Goal: Information Seeking & Learning: Learn about a topic

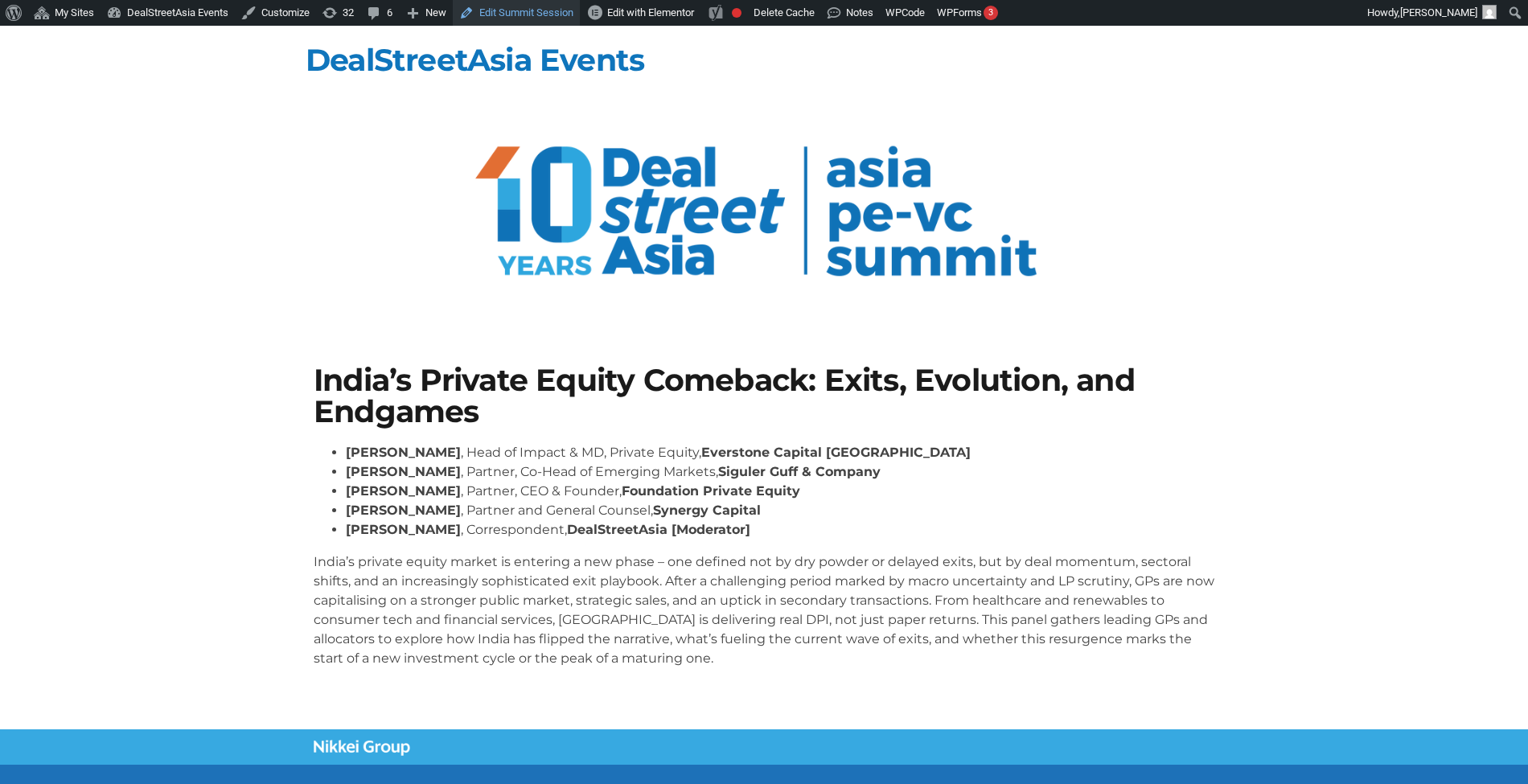
click at [495, 19] on link "Edit Summit Session" at bounding box center [516, 13] width 127 height 26
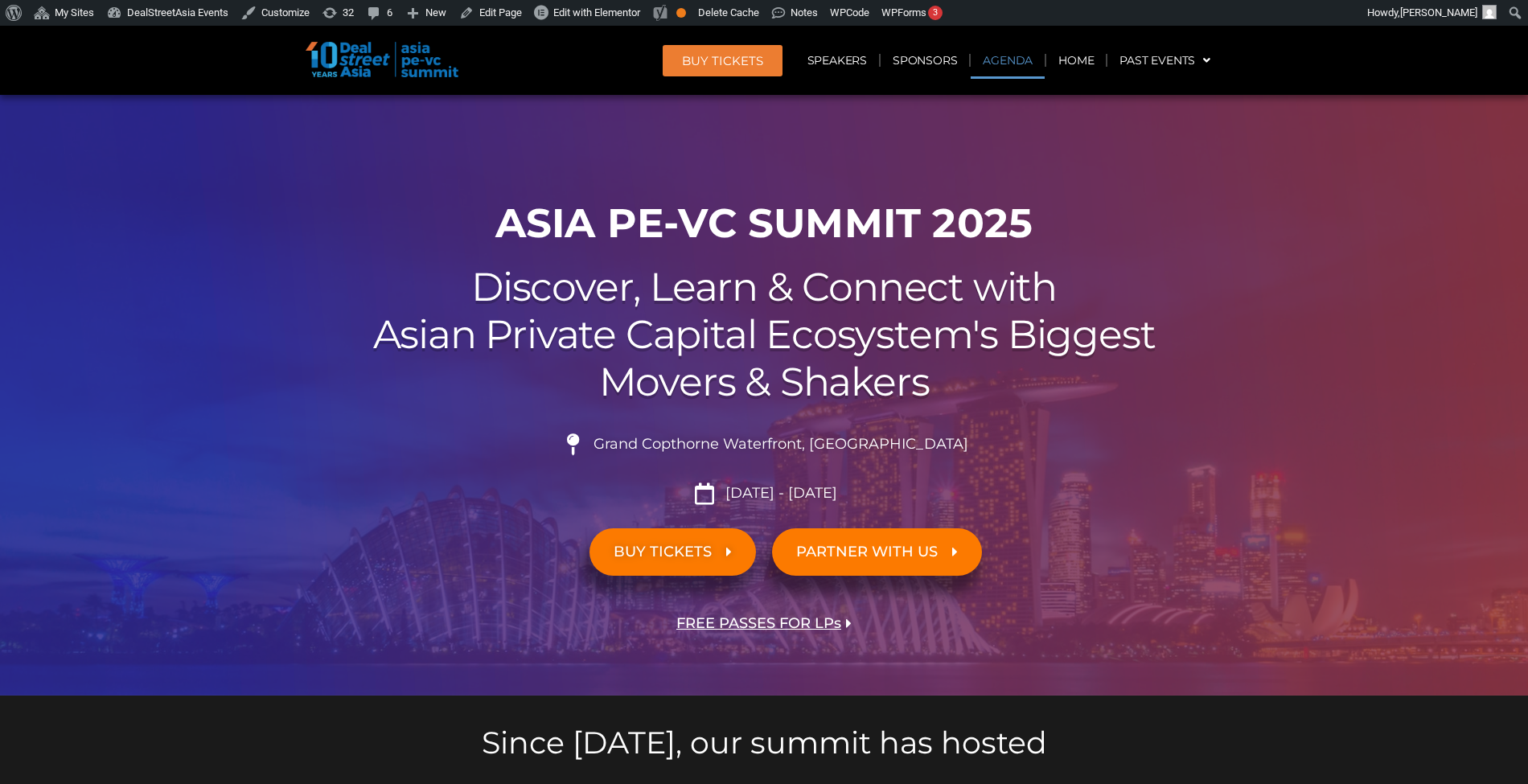
click at [1017, 53] on link "Agenda" at bounding box center [1007, 60] width 74 height 37
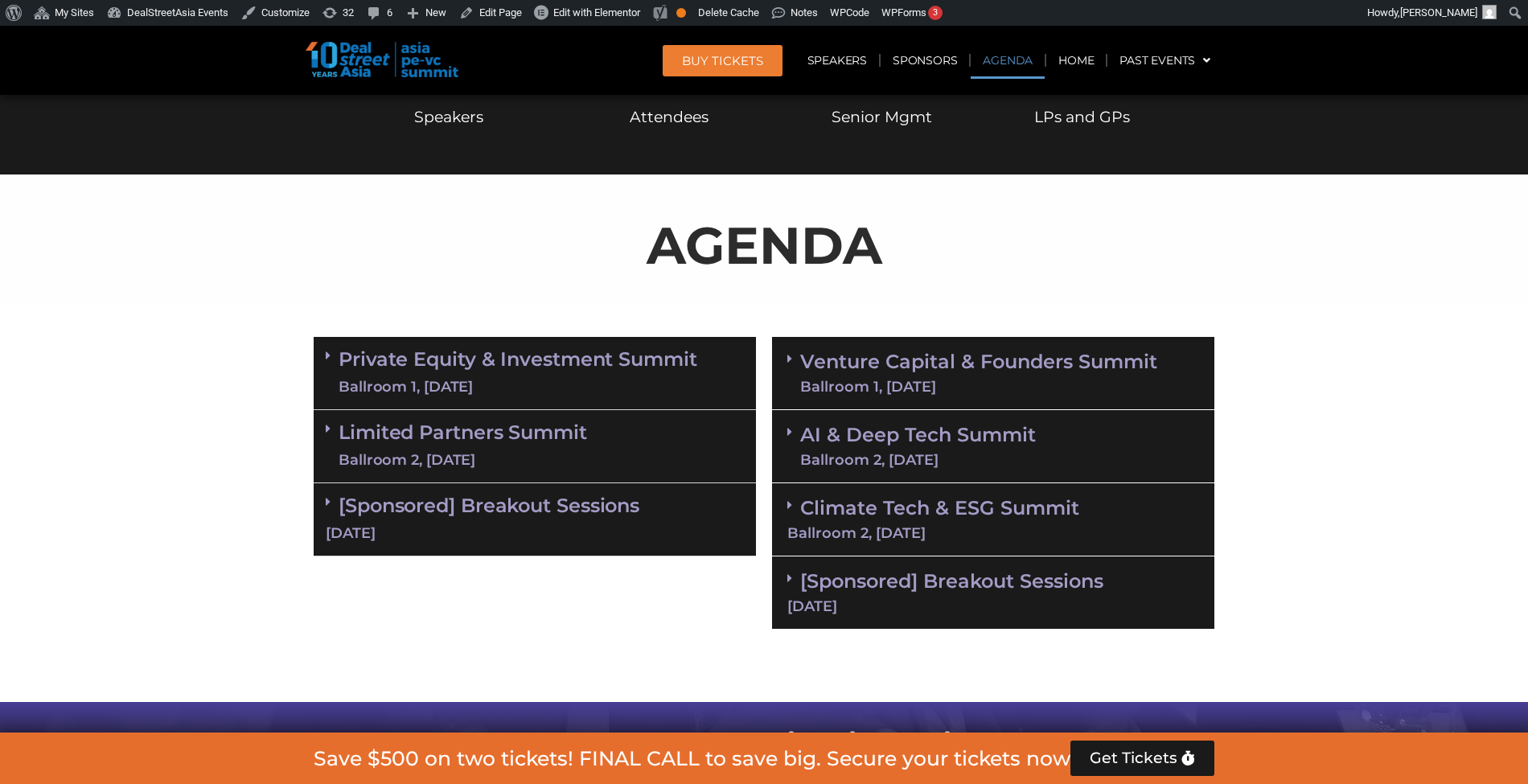
scroll to position [855, 0]
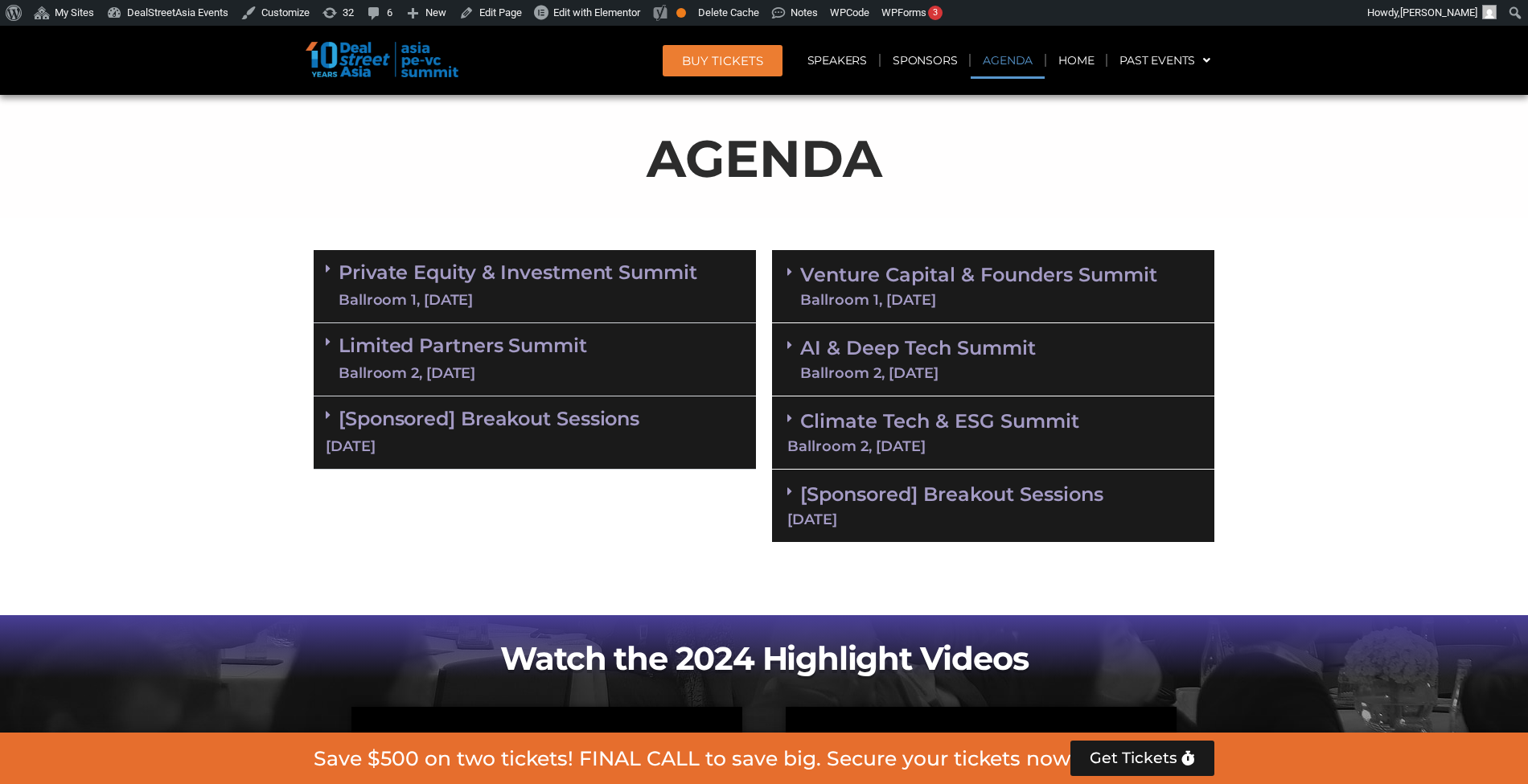
click at [642, 294] on div "Ballroom 1, 10 Sept" at bounding box center [518, 300] width 359 height 20
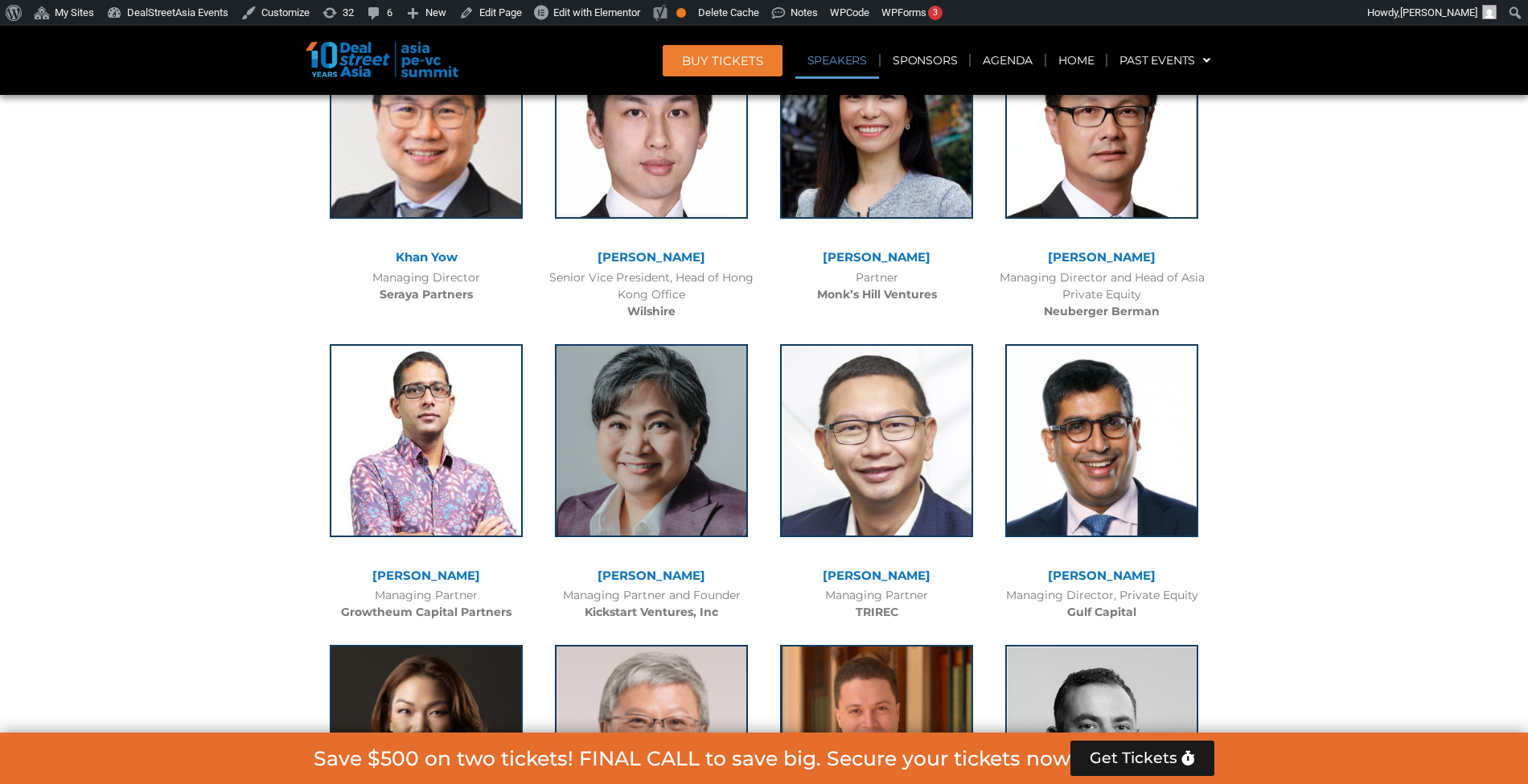
scroll to position [6272, 0]
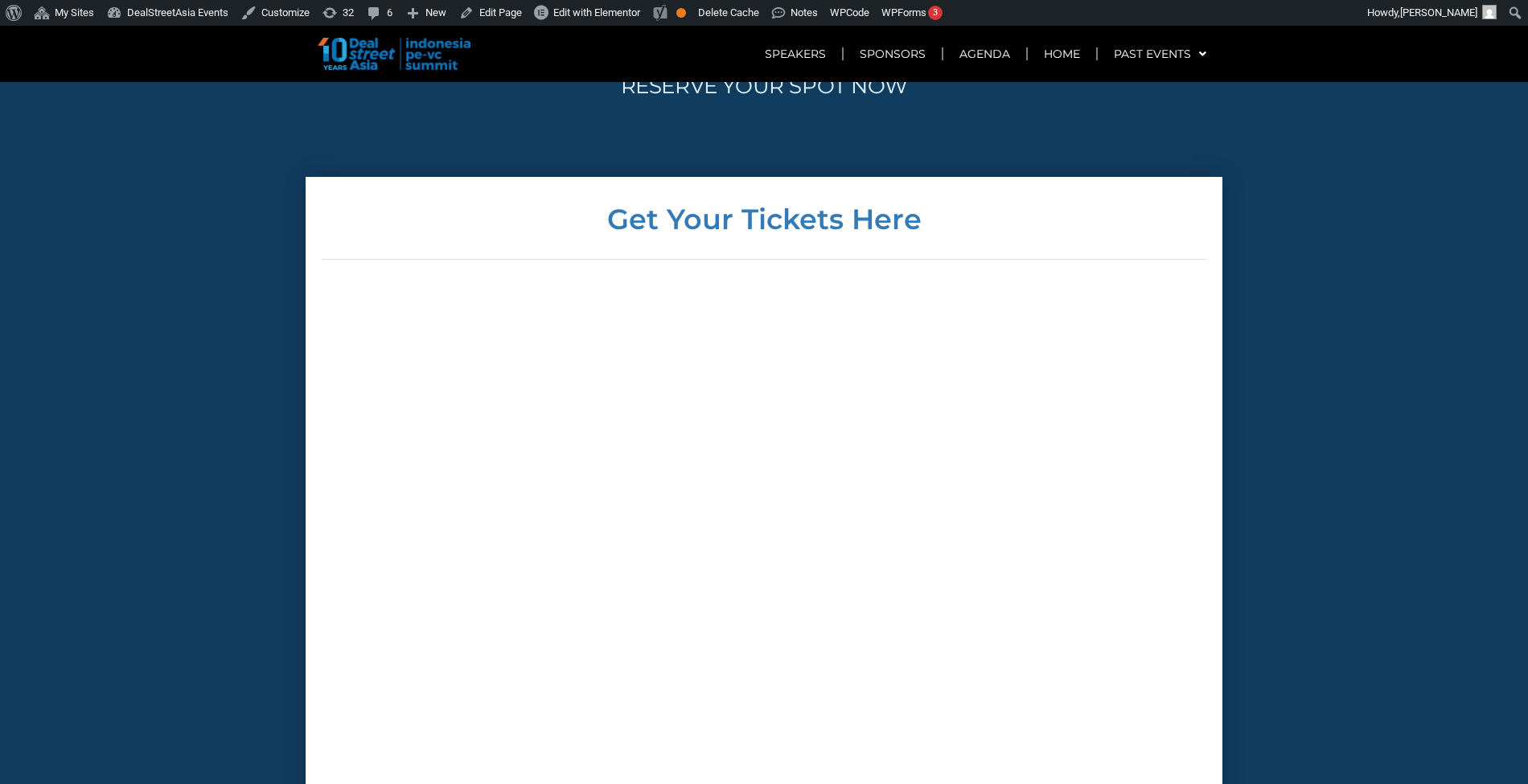
scroll to position [6519, 0]
click at [1197, 429] on div at bounding box center [763, 533] width 885 height 491
click at [1261, 471] on section "Get Your Tickets Here All ticket prices are in USD | Tickets are non-refundable…" at bounding box center [764, 545] width 1528 height 738
